Goal: Navigation & Orientation: Understand site structure

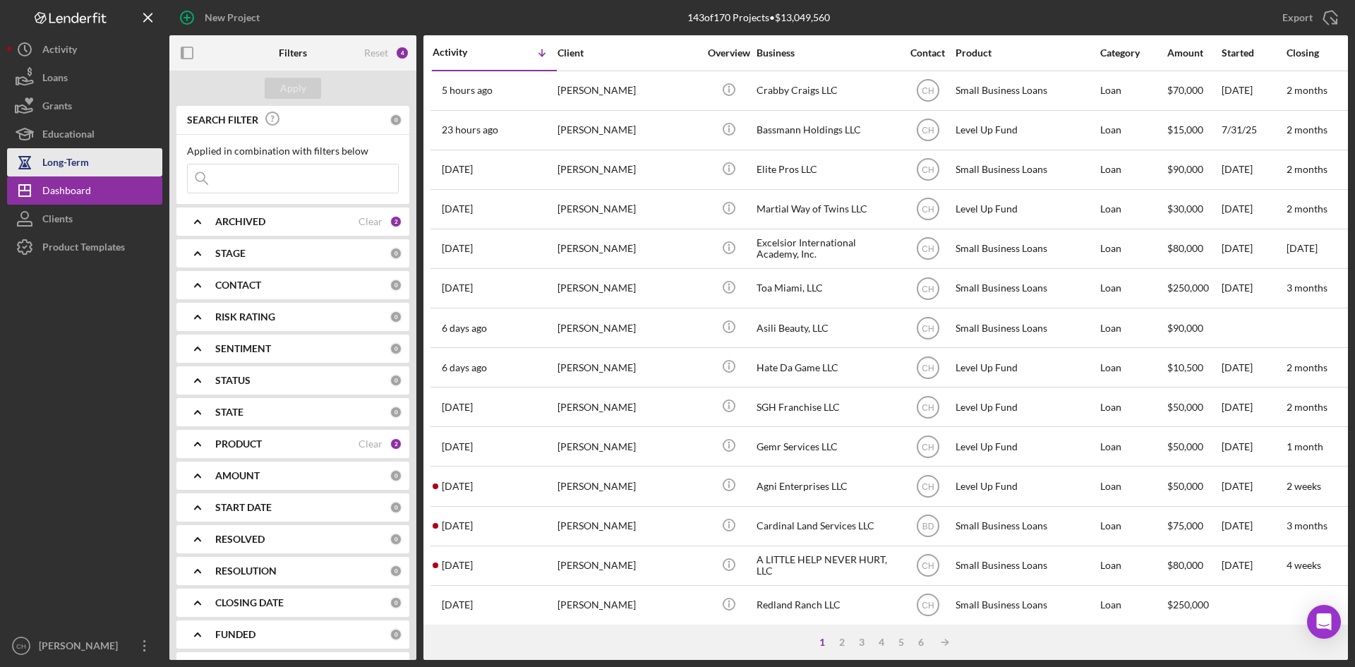
drag, startPoint x: 97, startPoint y: 188, endPoint x: 99, endPoint y: 150, distance: 38.2
click at [97, 188] on button "Icon/Dashboard Dashboard" at bounding box center [84, 190] width 155 height 28
click at [83, 162] on div "Long-Term" at bounding box center [65, 164] width 47 height 32
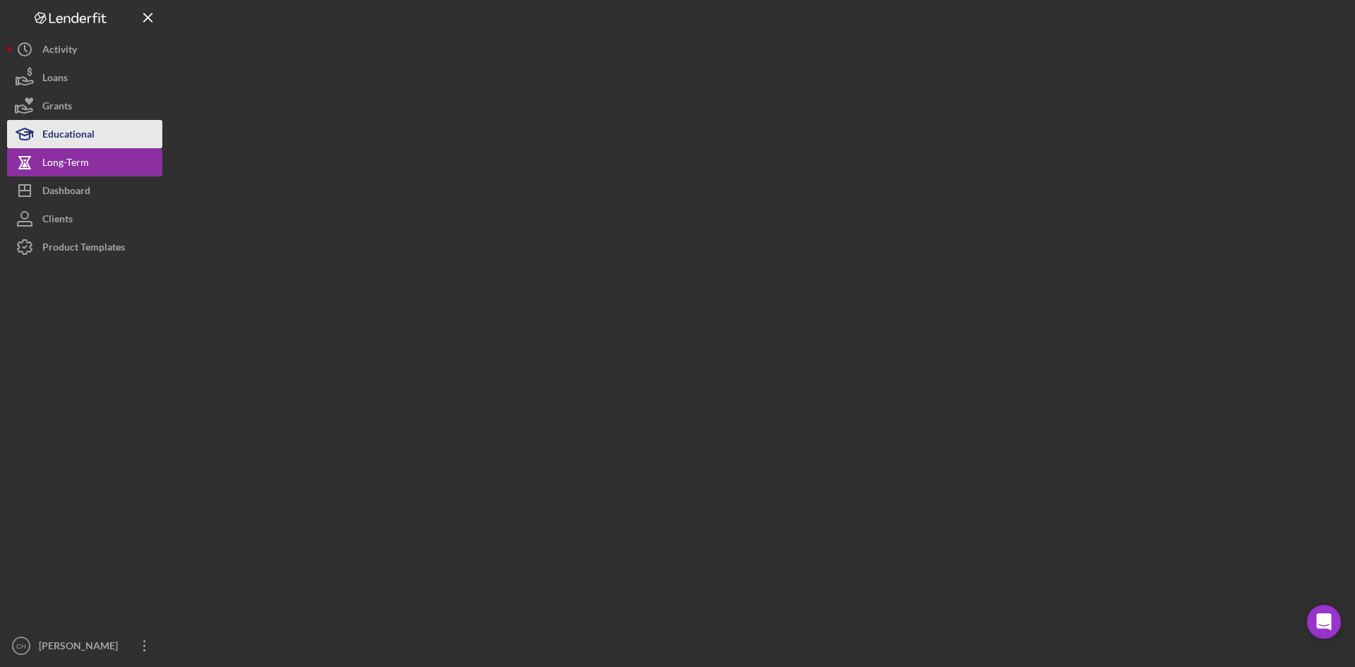
click at [83, 135] on div "Educational" at bounding box center [68, 136] width 52 height 32
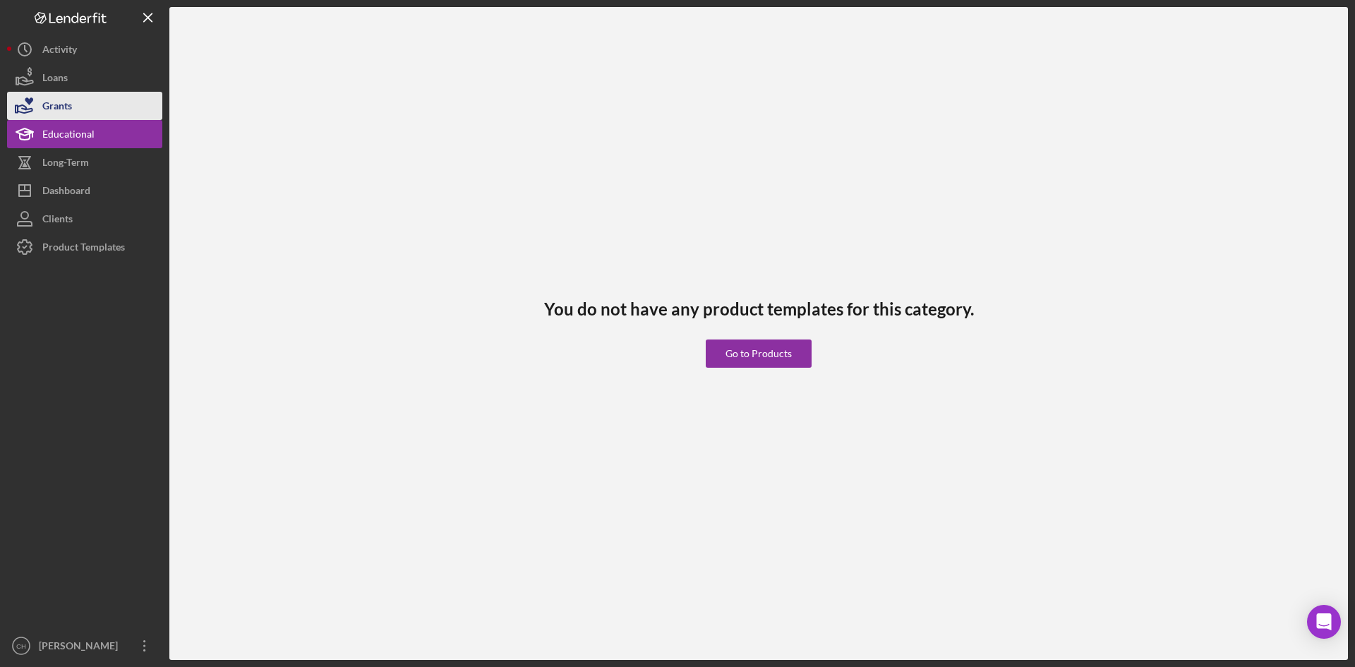
click at [75, 109] on button "Grants" at bounding box center [84, 106] width 155 height 28
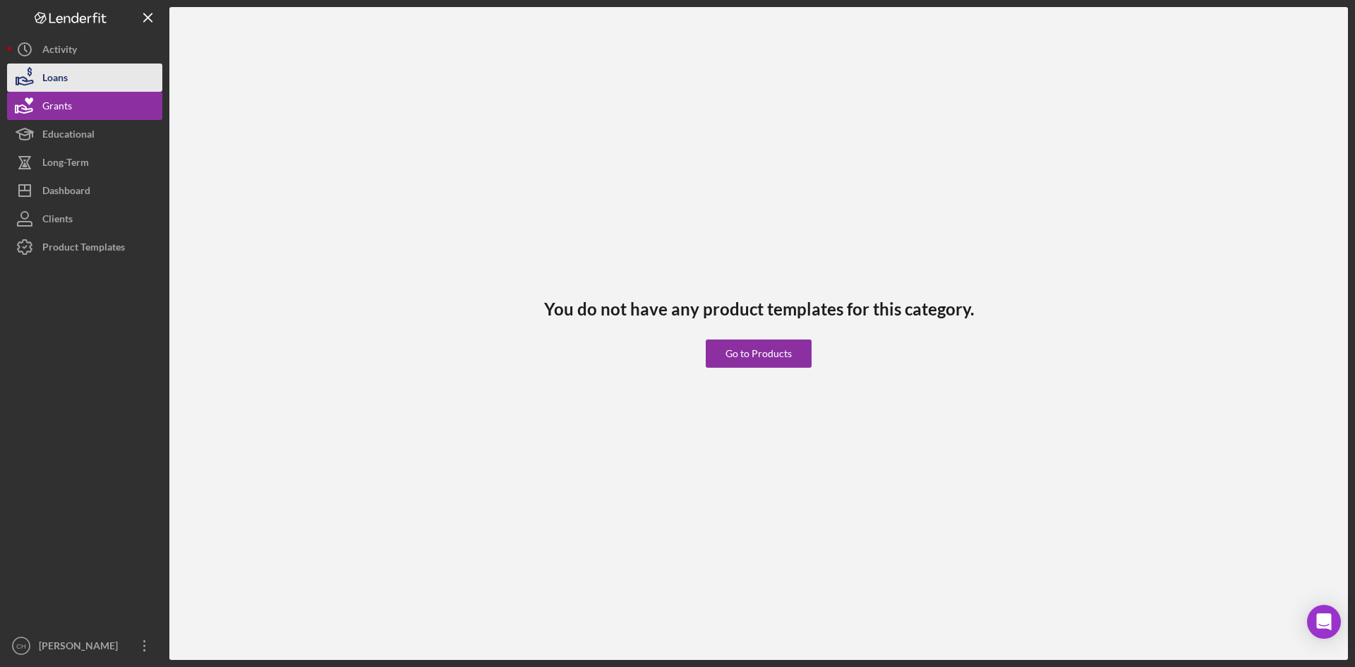
click at [77, 78] on button "Loans" at bounding box center [84, 77] width 155 height 28
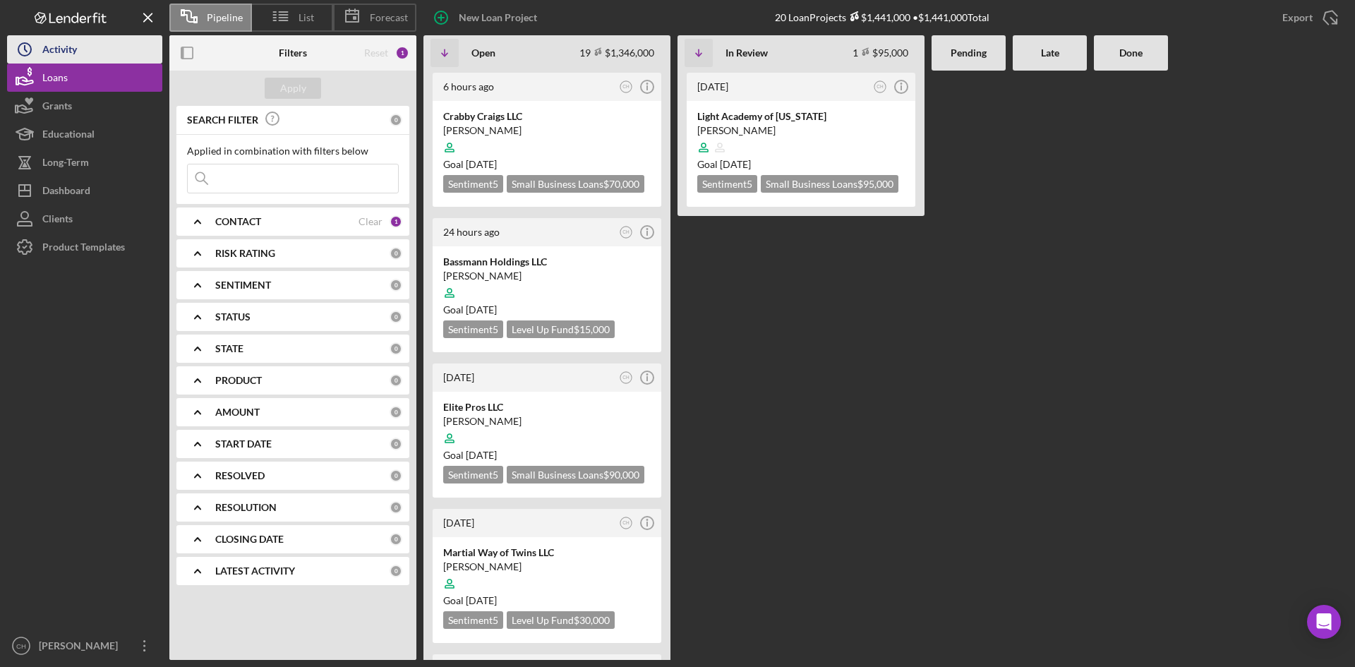
click at [93, 51] on button "Icon/History Activity" at bounding box center [84, 49] width 155 height 28
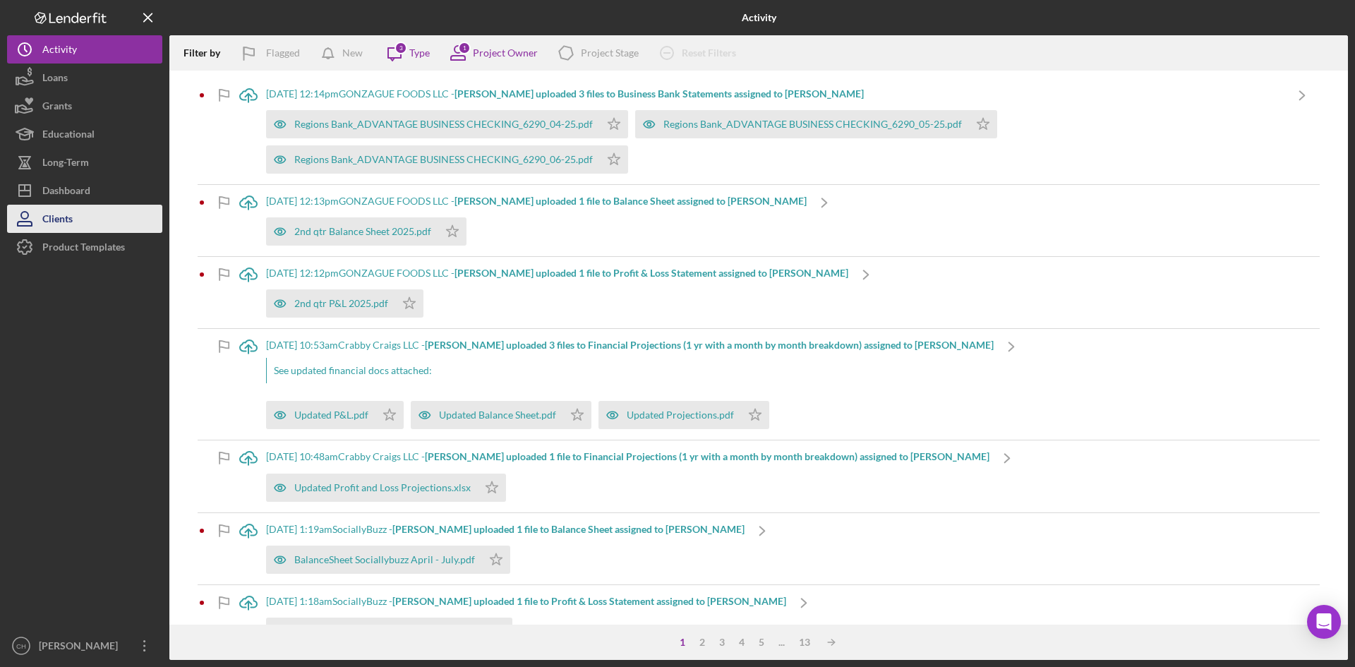
click at [92, 219] on button "Clients" at bounding box center [84, 219] width 155 height 28
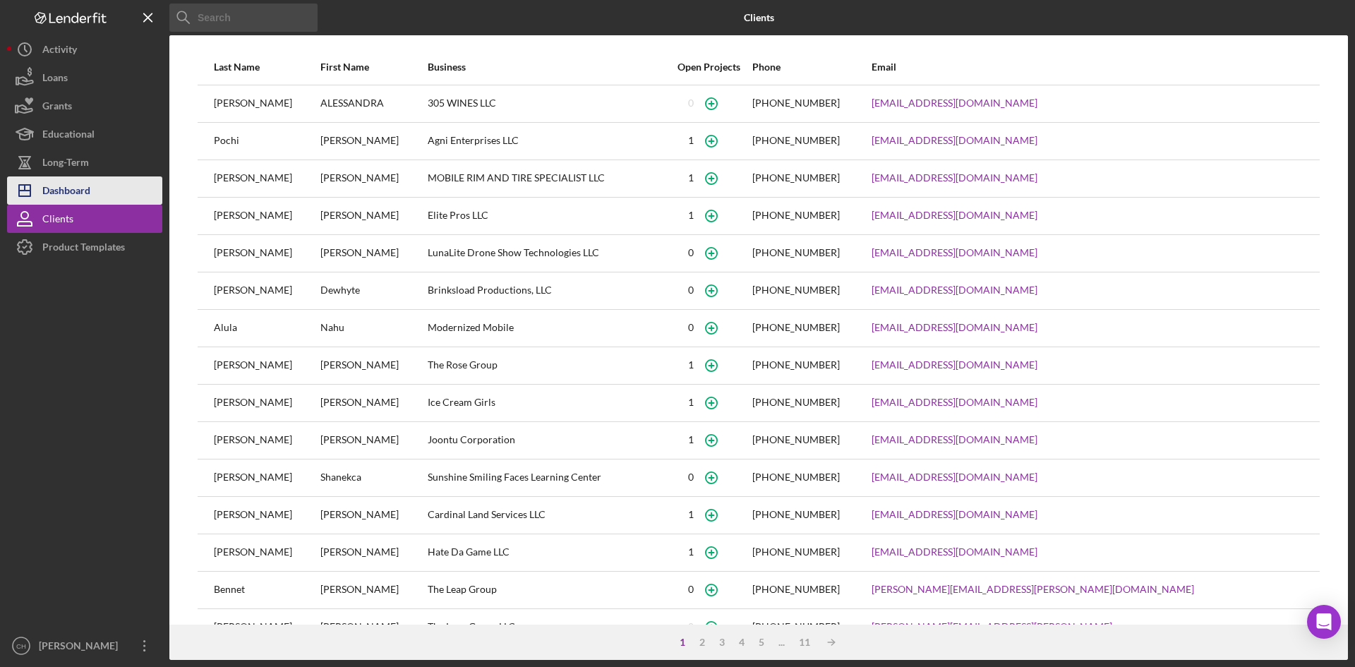
click at [95, 195] on button "Icon/Dashboard Dashboard" at bounding box center [84, 190] width 155 height 28
